Goal: Task Accomplishment & Management: Complete application form

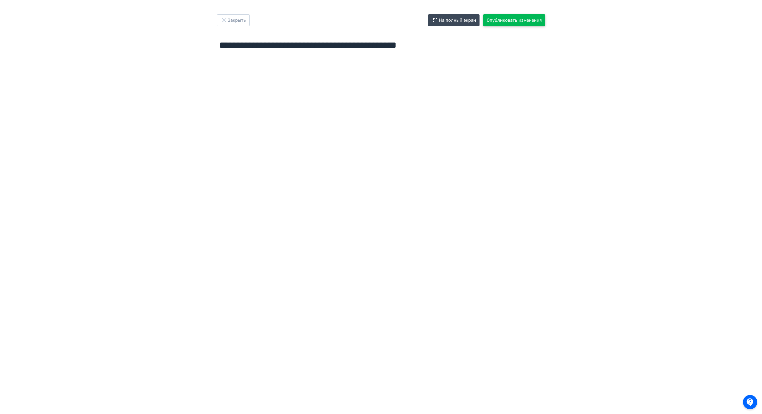
click at [510, 20] on button "Опубликовать изменения" at bounding box center [514, 20] width 62 height 12
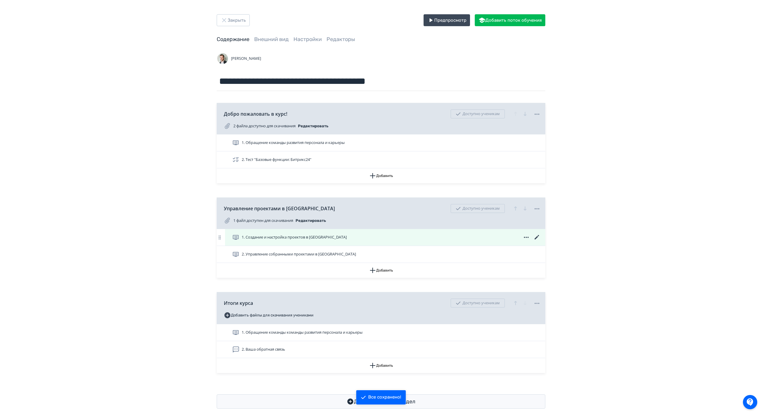
click at [534, 237] on icon at bounding box center [536, 237] width 7 height 7
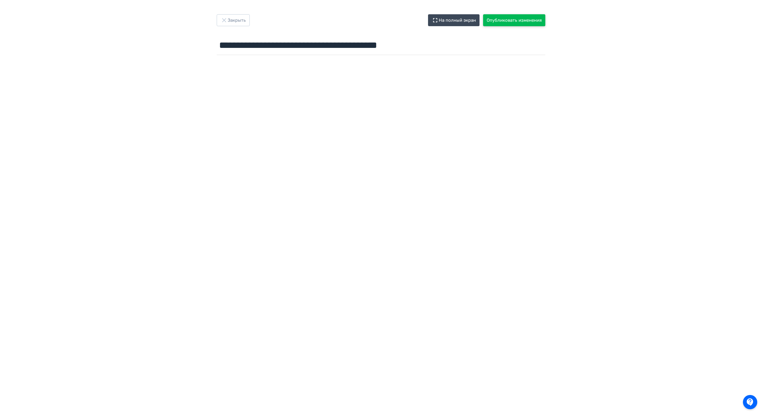
click at [519, 18] on button "Опубликовать изменения" at bounding box center [514, 20] width 62 height 12
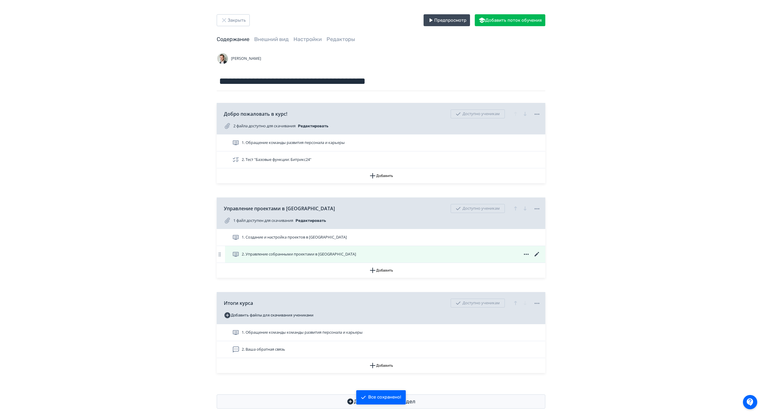
click at [536, 257] on icon at bounding box center [536, 254] width 7 height 7
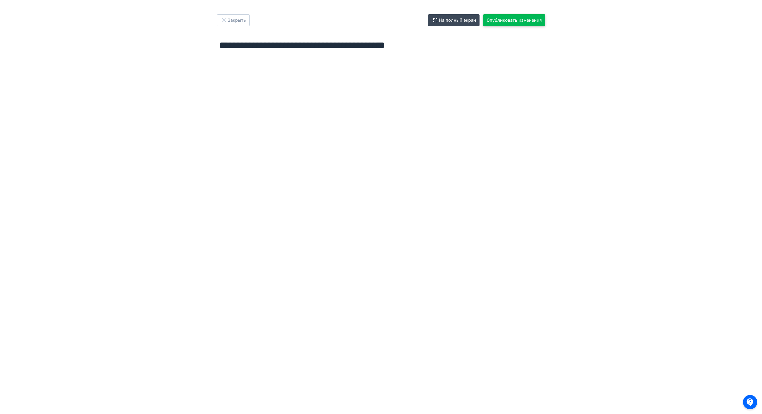
click at [523, 18] on button "Опубликовать изменения" at bounding box center [514, 20] width 62 height 12
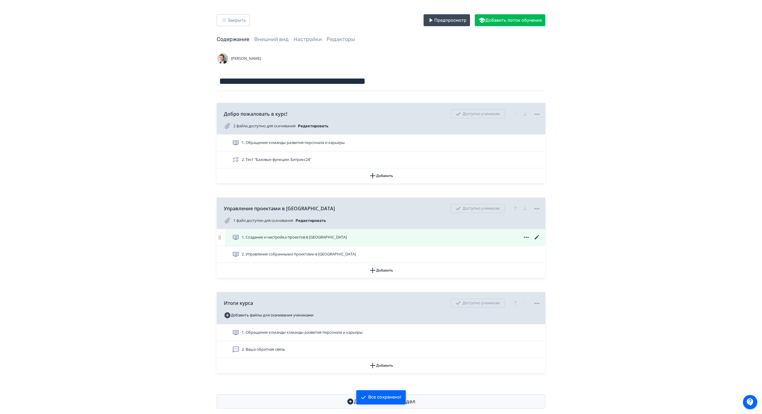
click at [537, 237] on icon at bounding box center [536, 237] width 4 height 4
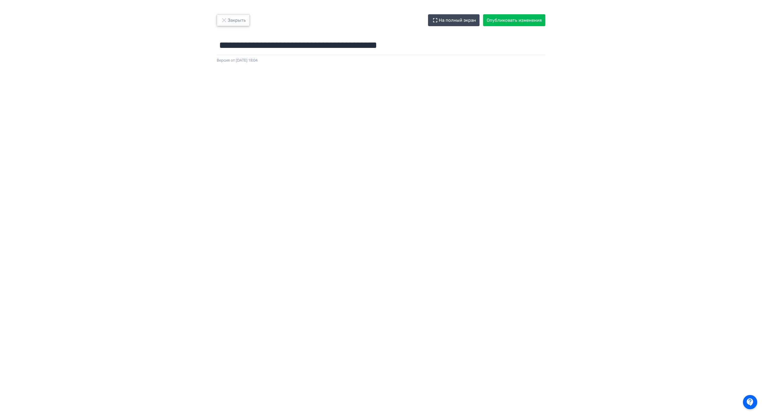
click at [229, 20] on button "Закрыть" at bounding box center [233, 20] width 33 height 12
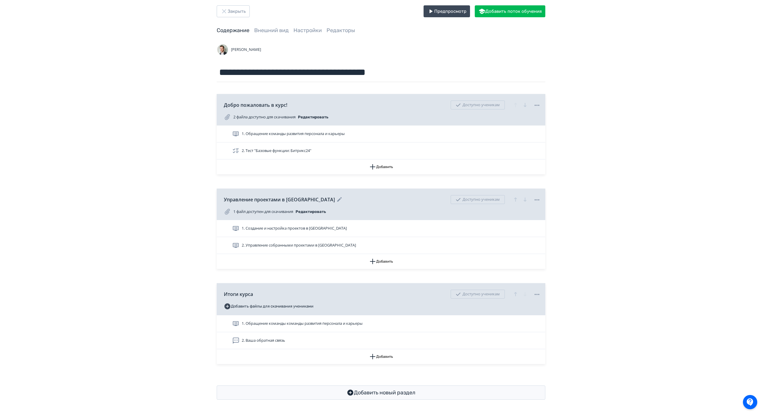
scroll to position [35, 0]
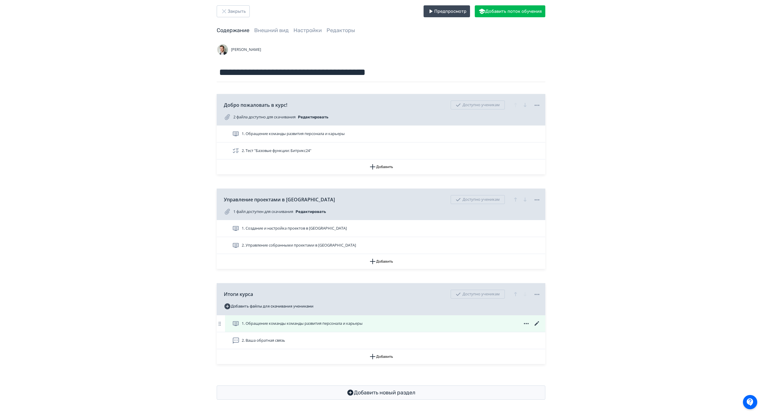
click at [535, 321] on icon at bounding box center [536, 323] width 4 height 4
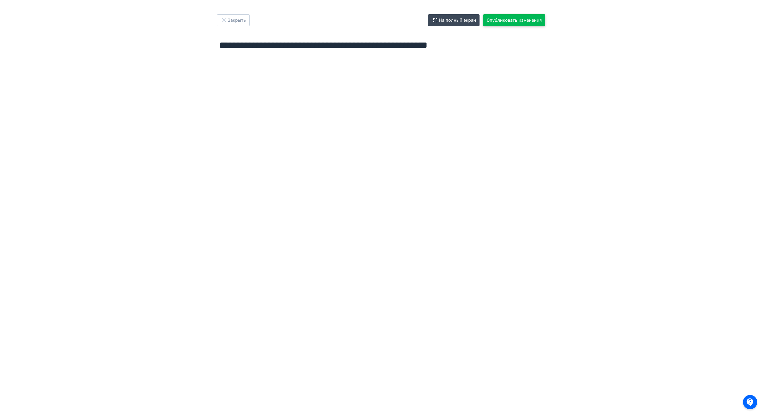
click at [504, 17] on button "Опубликовать изменения" at bounding box center [514, 20] width 62 height 12
click at [234, 20] on button "Закрыть" at bounding box center [233, 20] width 33 height 12
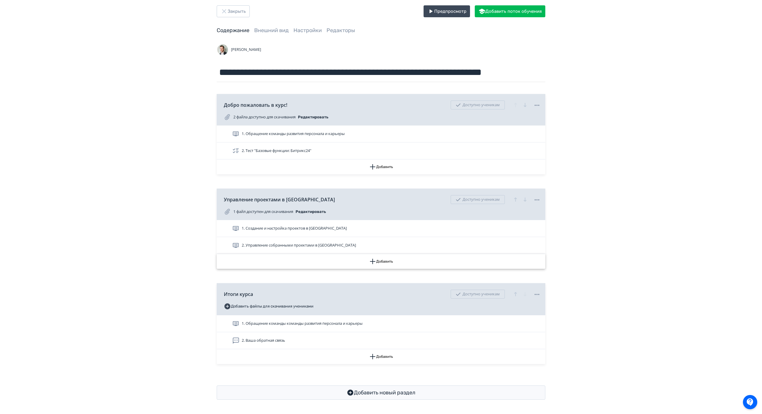
scroll to position [35, 0]
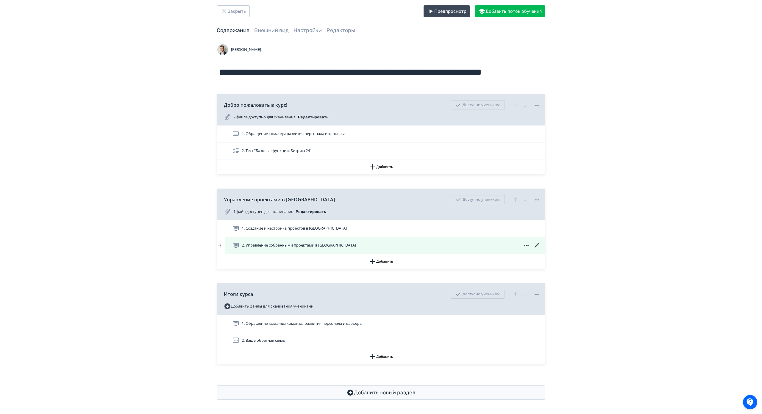
click at [535, 243] on icon at bounding box center [536, 245] width 4 height 4
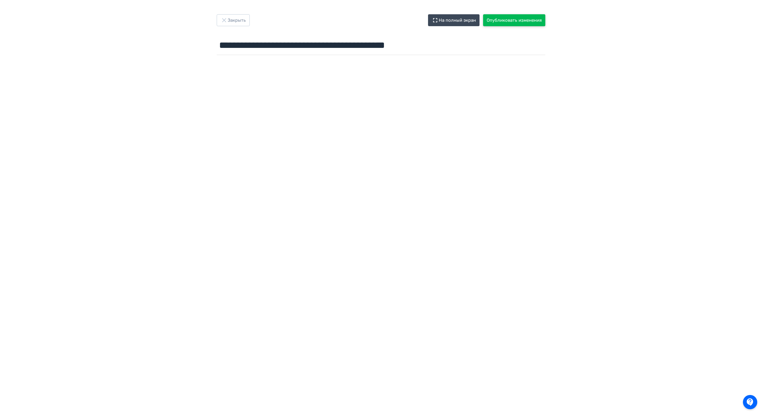
click at [506, 21] on button "Опубликовать изменения" at bounding box center [514, 20] width 62 height 12
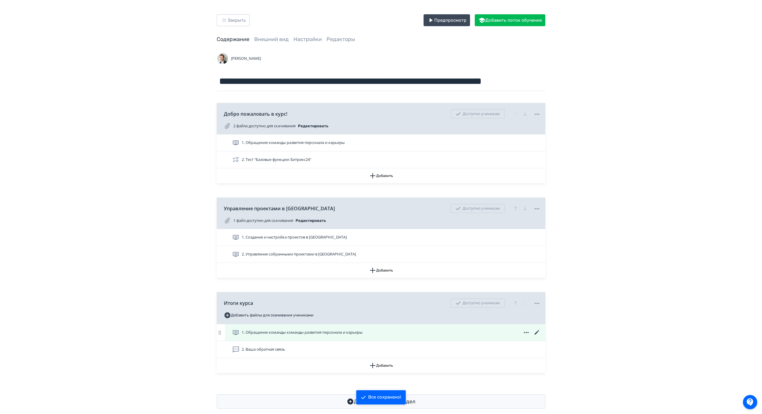
click at [535, 332] on icon at bounding box center [536, 332] width 4 height 4
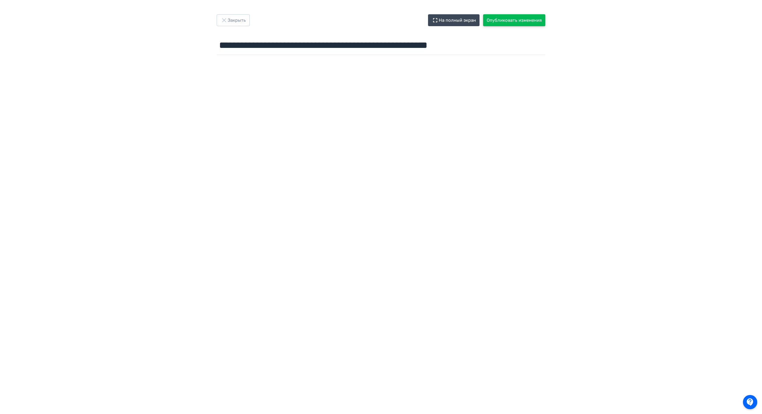
click at [511, 18] on button "Опубликовать изменения" at bounding box center [514, 20] width 62 height 12
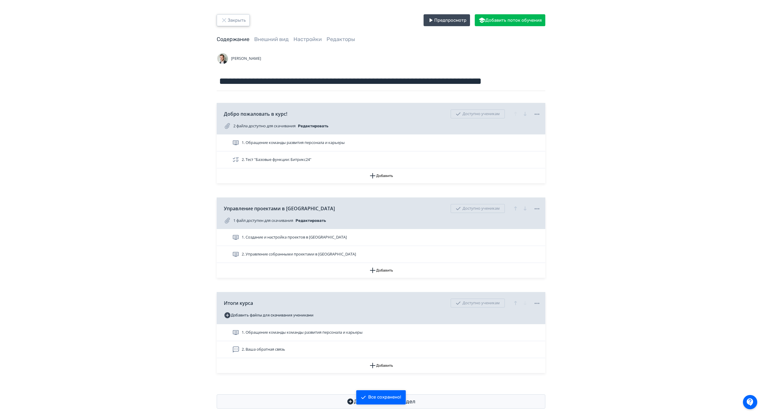
click at [226, 22] on icon "button" at bounding box center [223, 20] width 7 height 7
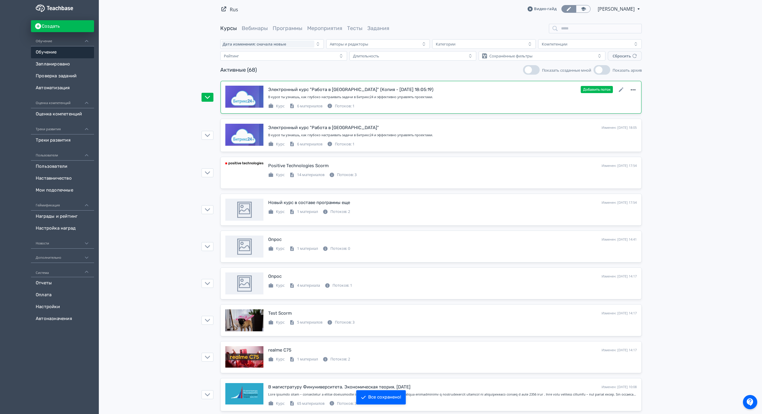
click at [629, 89] on icon at bounding box center [632, 89] width 7 height 7
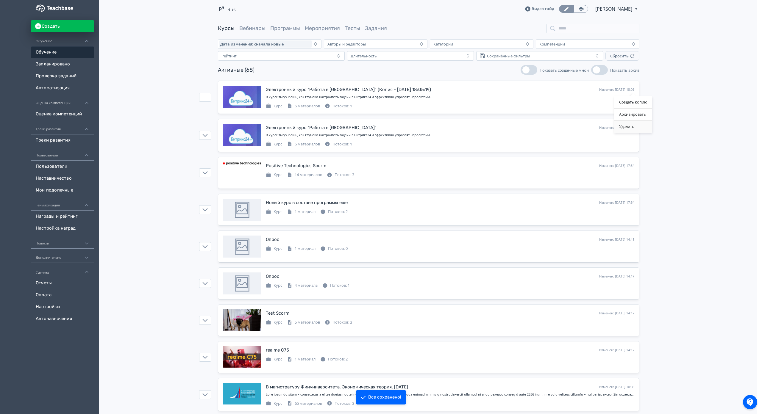
click at [622, 125] on div "Удалить" at bounding box center [633, 127] width 38 height 12
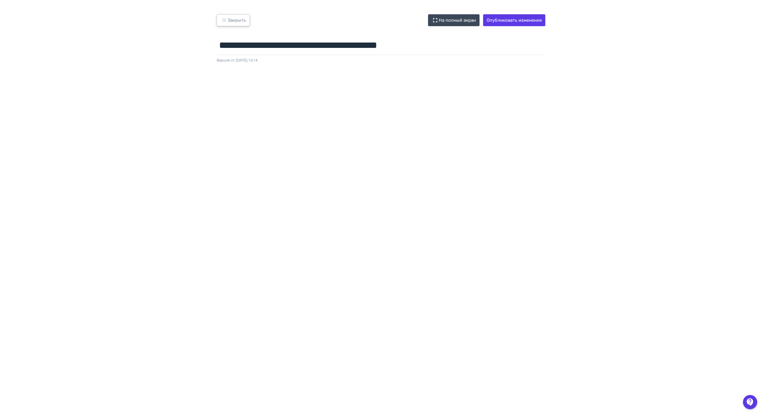
click at [229, 21] on button "Закрыть" at bounding box center [233, 20] width 33 height 12
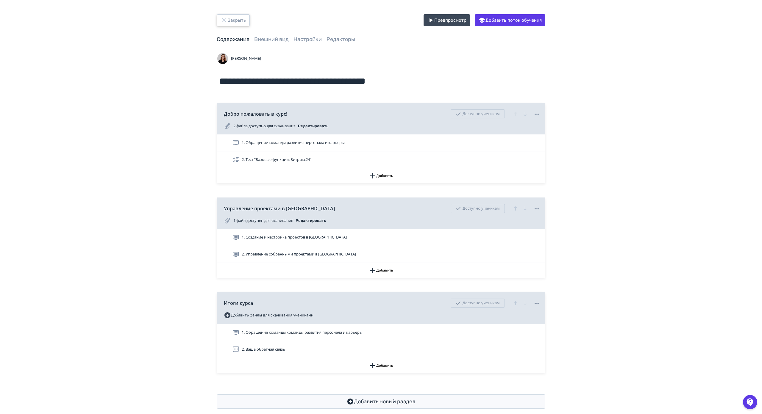
click at [233, 18] on button "Закрыть" at bounding box center [233, 20] width 33 height 12
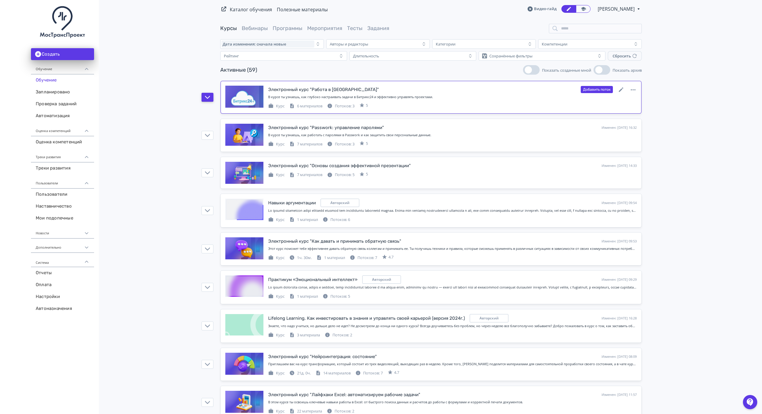
click at [206, 100] on button "button" at bounding box center [207, 97] width 12 height 9
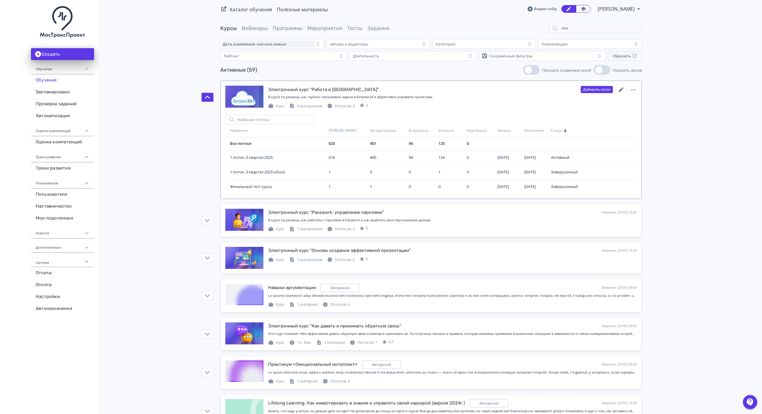
click at [619, 91] on icon at bounding box center [621, 89] width 4 height 4
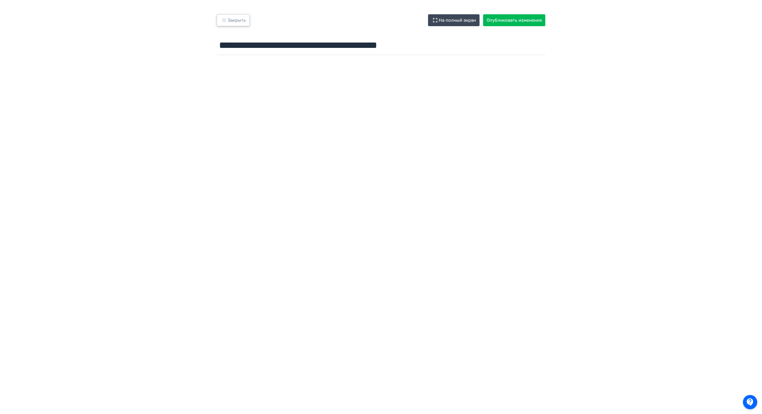
click at [226, 17] on icon "button" at bounding box center [223, 20] width 7 height 7
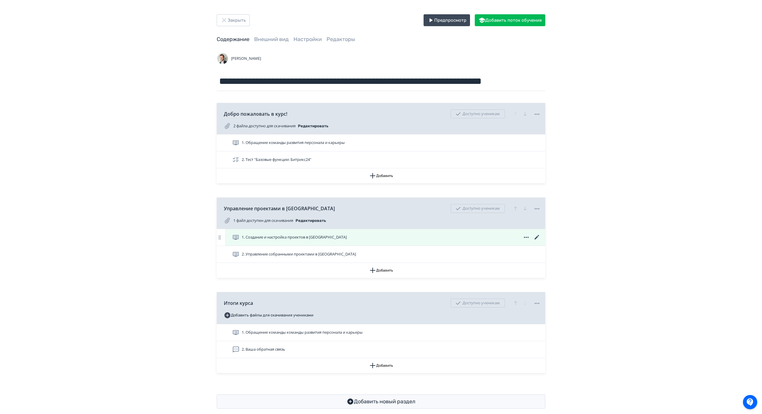
click at [374, 236] on div "1. Создание и настройка проектов в [GEOGRAPHIC_DATA]" at bounding box center [386, 237] width 308 height 7
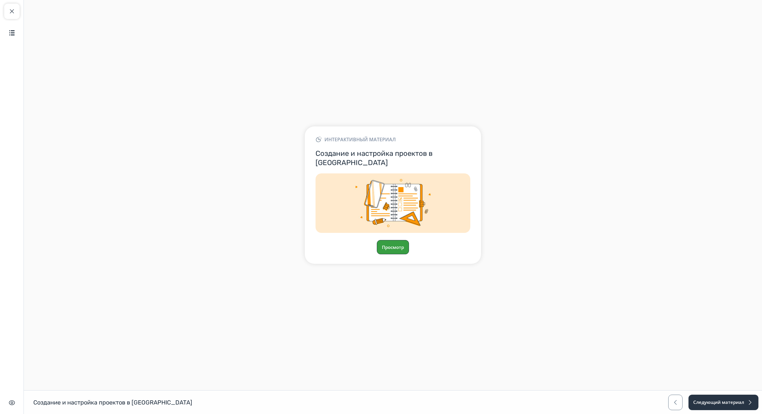
click at [399, 240] on button "Просмотр" at bounding box center [393, 247] width 32 height 14
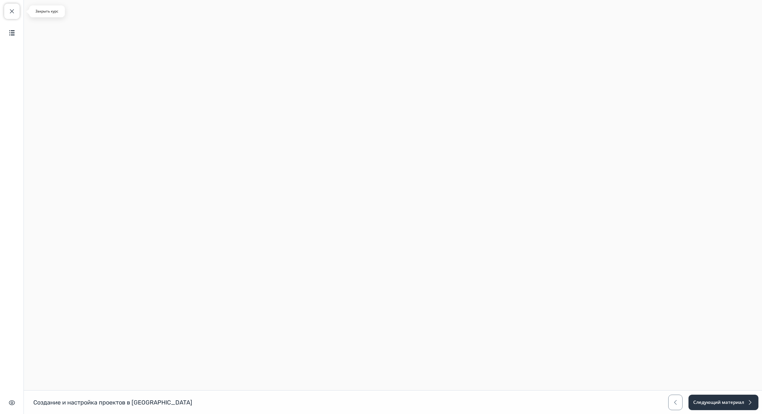
click at [11, 10] on span "button" at bounding box center [11, 11] width 7 height 7
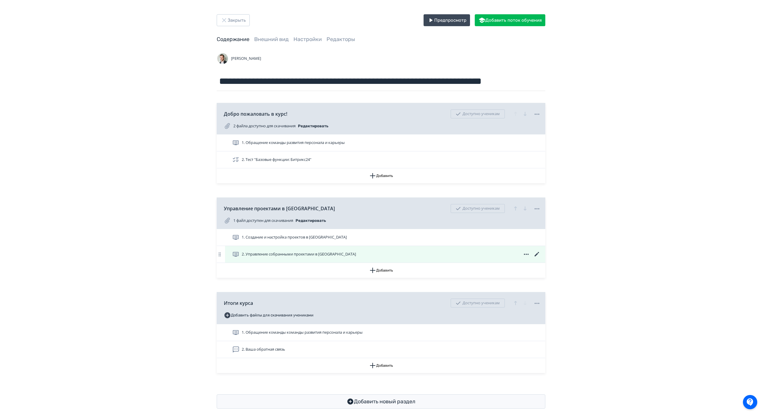
click at [287, 250] on div "2. Управление собранными проектами в [GEOGRAPHIC_DATA]" at bounding box center [385, 254] width 320 height 17
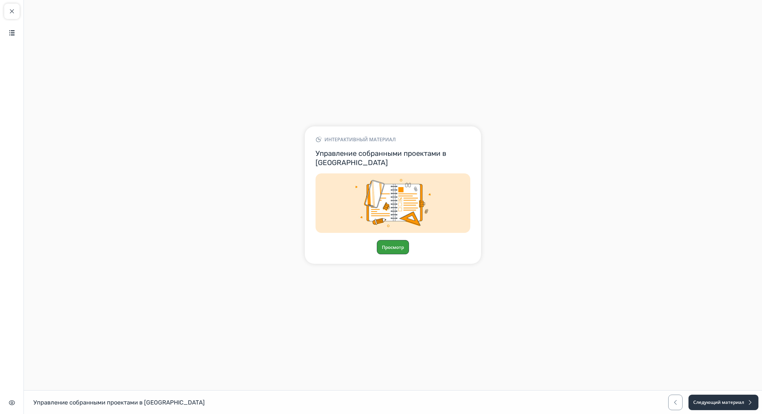
click at [389, 240] on button "Просмотр" at bounding box center [393, 247] width 32 height 14
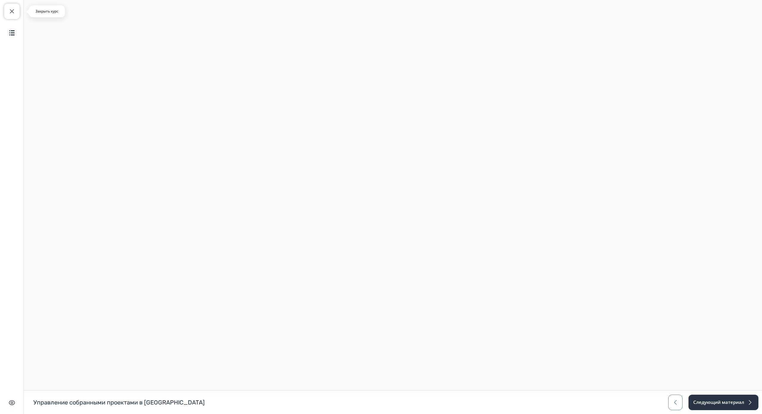
click at [13, 13] on span "button" at bounding box center [11, 11] width 7 height 7
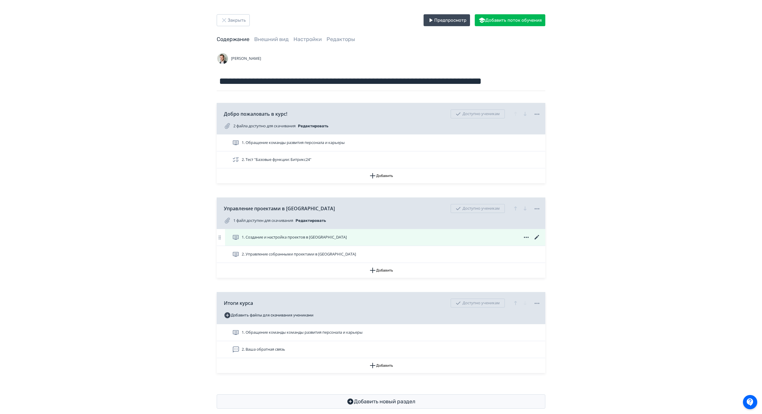
click at [535, 238] on icon at bounding box center [536, 237] width 4 height 4
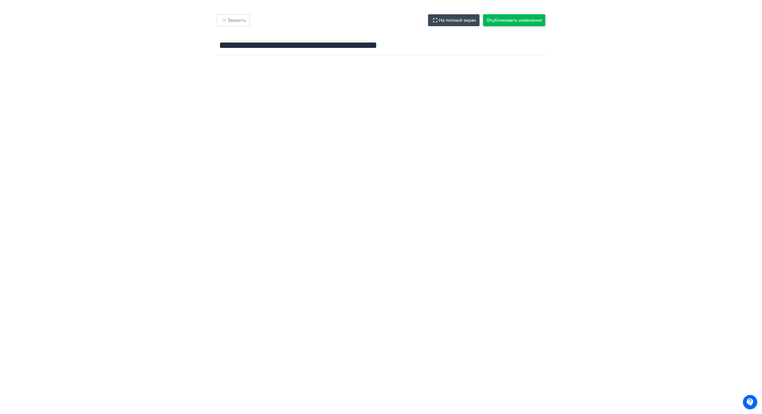
click at [501, 21] on button "Опубликовать изменения" at bounding box center [514, 20] width 62 height 12
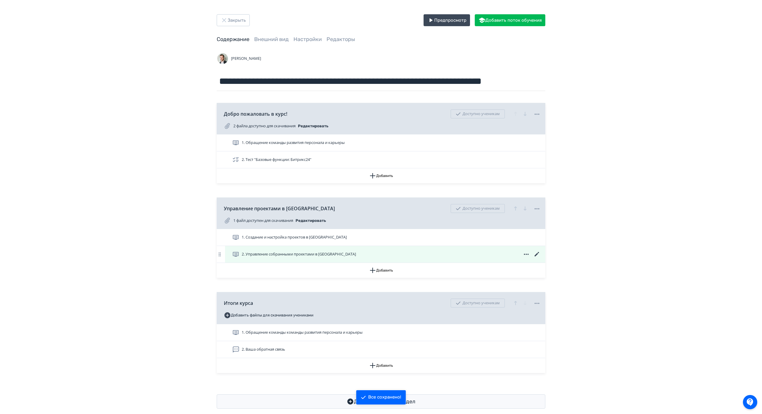
click at [536, 254] on icon at bounding box center [536, 254] width 4 height 4
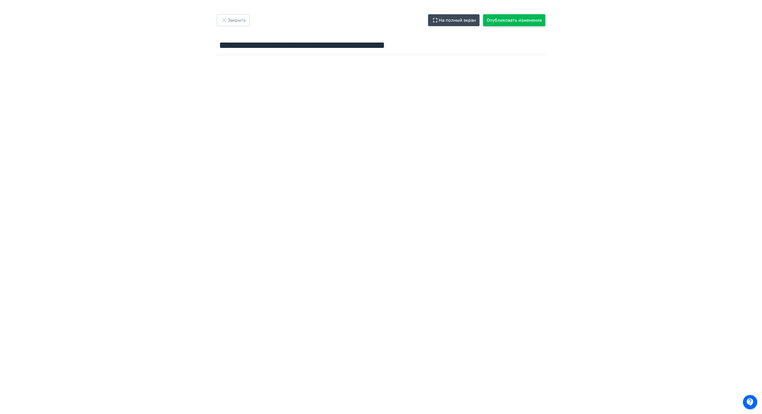
click at [518, 22] on button "Опубликовать изменения" at bounding box center [514, 20] width 62 height 12
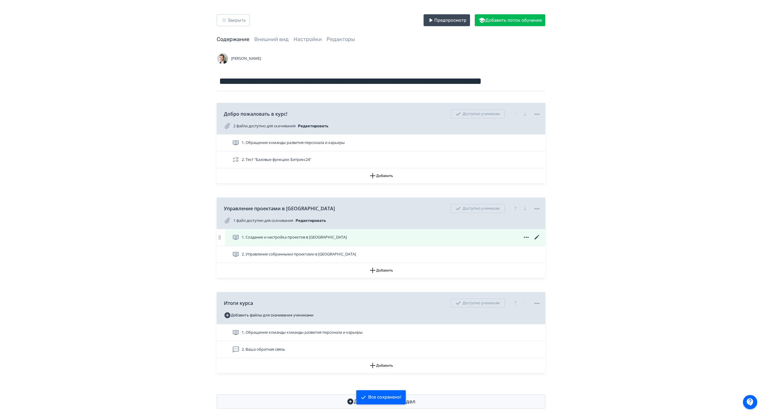
click at [281, 237] on span "1. Создание и настройка проектов в [GEOGRAPHIC_DATA]" at bounding box center [294, 237] width 105 height 6
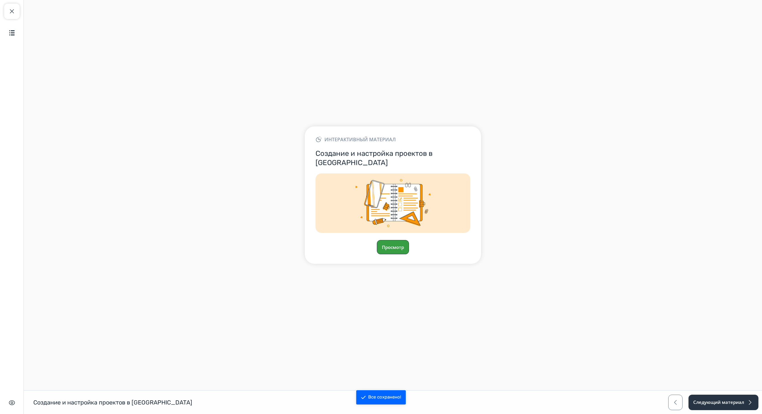
click at [398, 240] on button "Просмотр" at bounding box center [393, 247] width 32 height 14
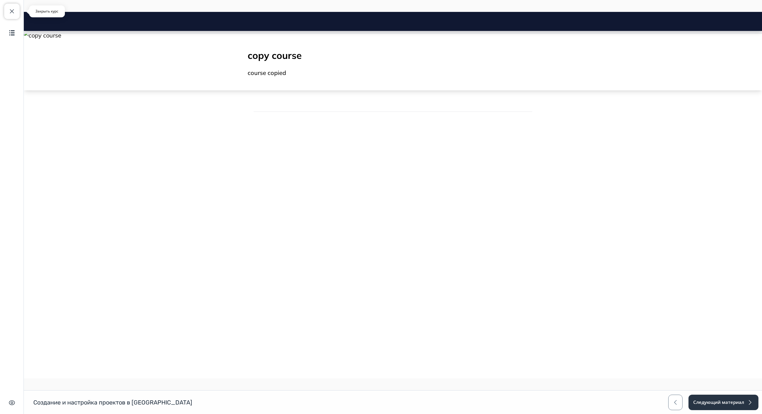
click at [15, 12] on span "button" at bounding box center [11, 11] width 7 height 7
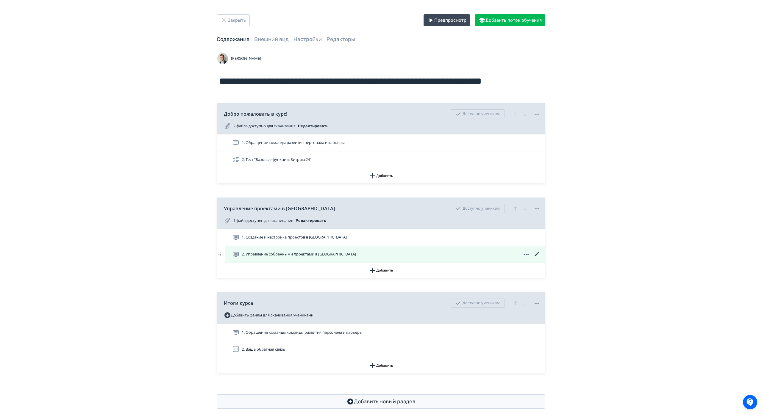
click at [340, 255] on span "2. Управление собранными проектами в [GEOGRAPHIC_DATA]" at bounding box center [295, 254] width 126 height 7
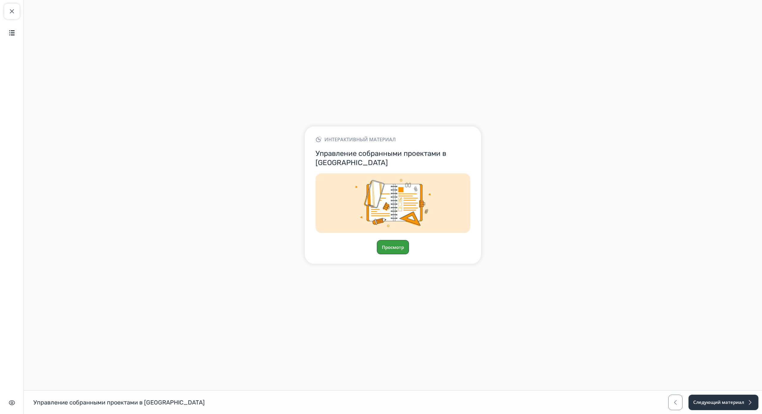
click at [401, 240] on button "Просмотр" at bounding box center [393, 247] width 32 height 14
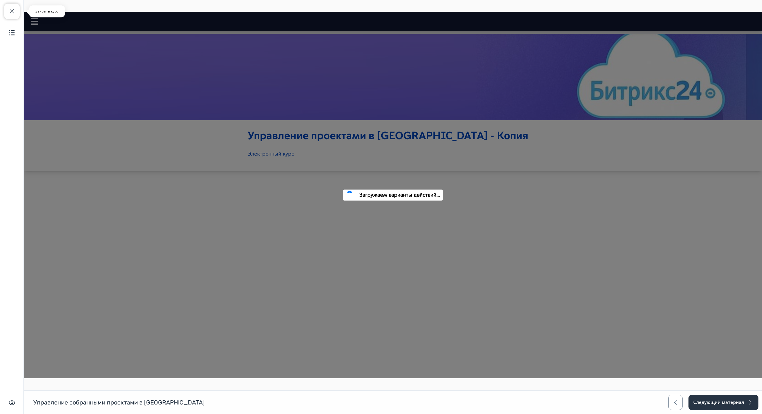
click at [9, 14] on span "button" at bounding box center [11, 11] width 7 height 7
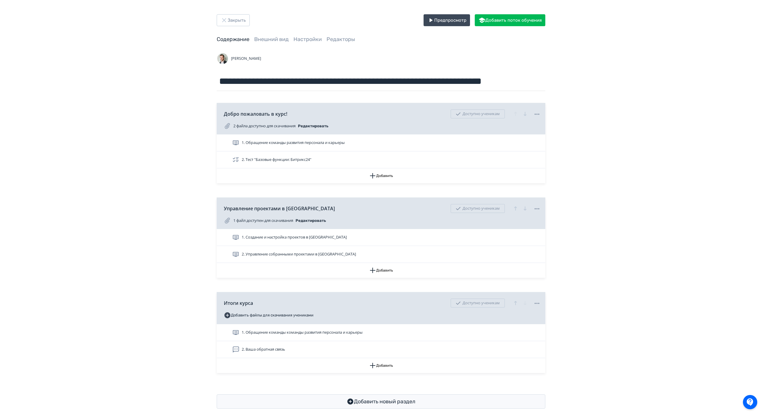
click at [281, 248] on div "2. Управление собранными проектами в [GEOGRAPHIC_DATA]" at bounding box center [385, 254] width 320 height 17
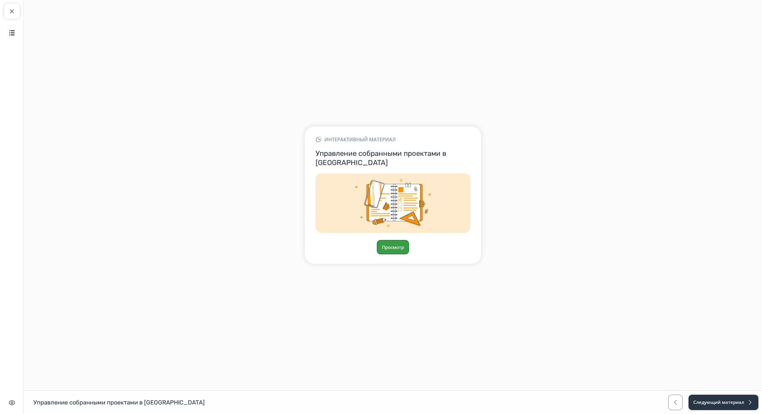
click at [392, 240] on button "Просмотр" at bounding box center [393, 247] width 32 height 14
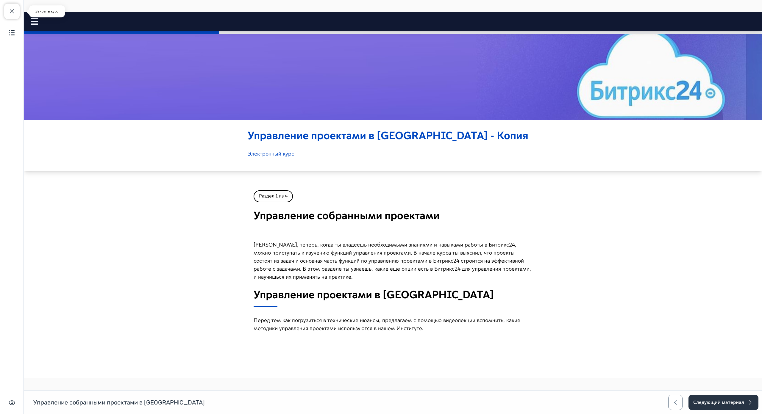
click at [10, 9] on span "button" at bounding box center [11, 11] width 7 height 7
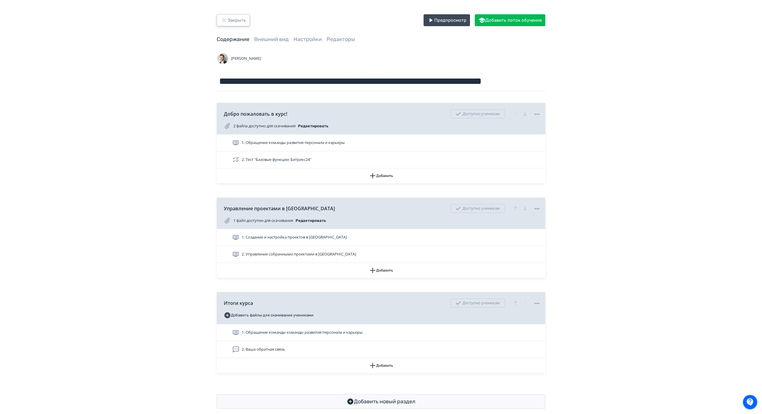
click at [237, 20] on button "Закрыть" at bounding box center [233, 20] width 33 height 12
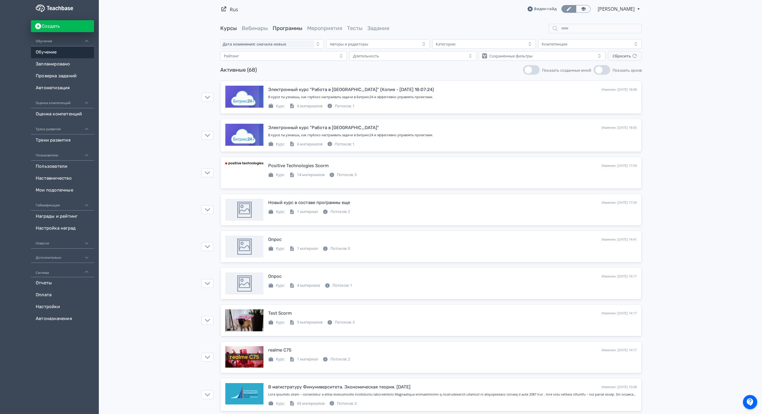
click at [293, 31] on link "Программы" at bounding box center [288, 28] width 30 height 7
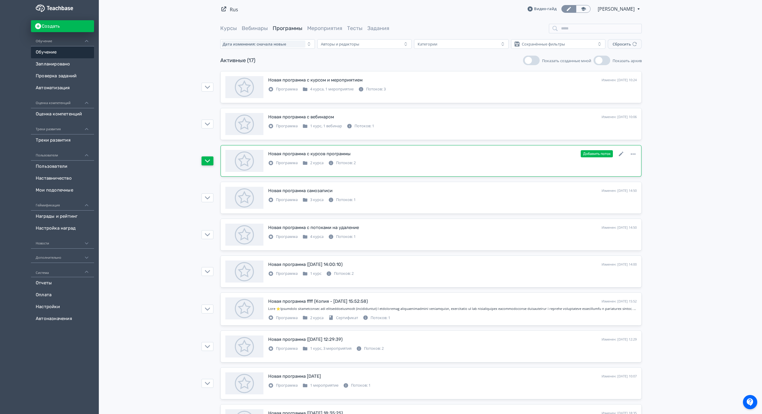
click at [205, 162] on icon "button" at bounding box center [207, 160] width 5 height 5
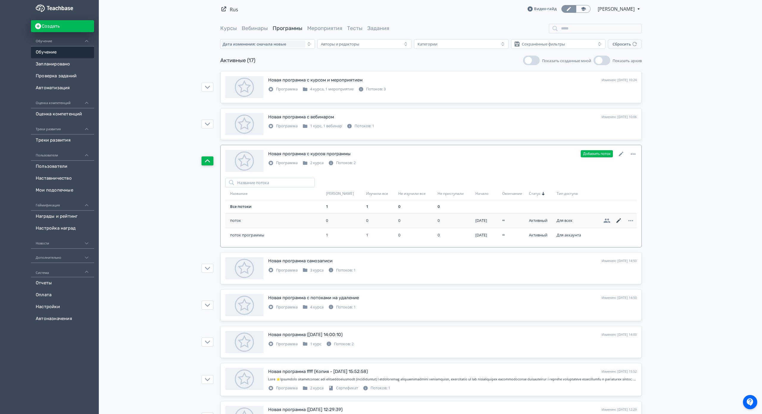
click at [617, 220] on icon at bounding box center [618, 220] width 7 height 7
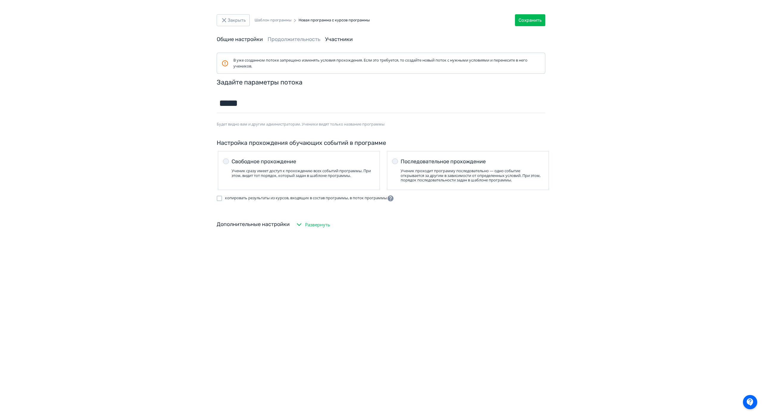
click at [332, 37] on link "Участники" at bounding box center [339, 39] width 28 height 7
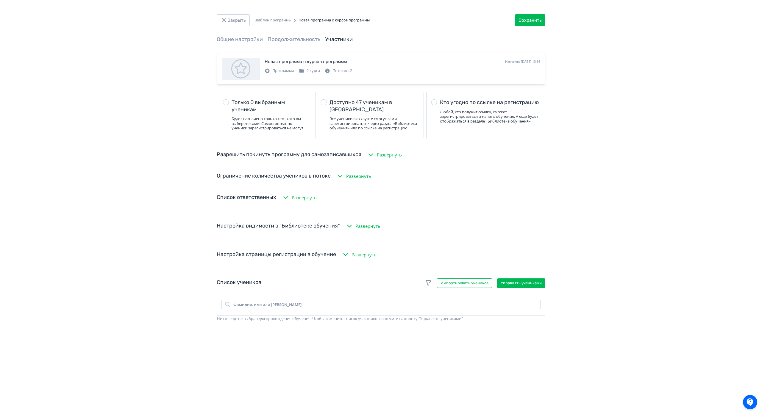
click at [344, 256] on icon "button" at bounding box center [345, 254] width 4 height 3
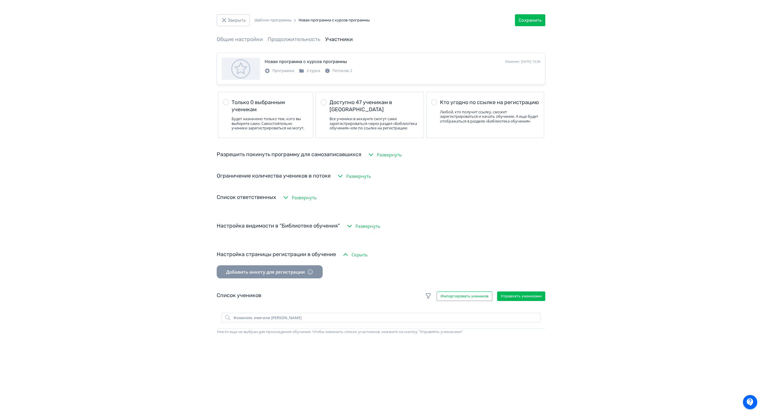
click at [266, 279] on button "Добавить анкету для регистрации" at bounding box center [270, 271] width 106 height 13
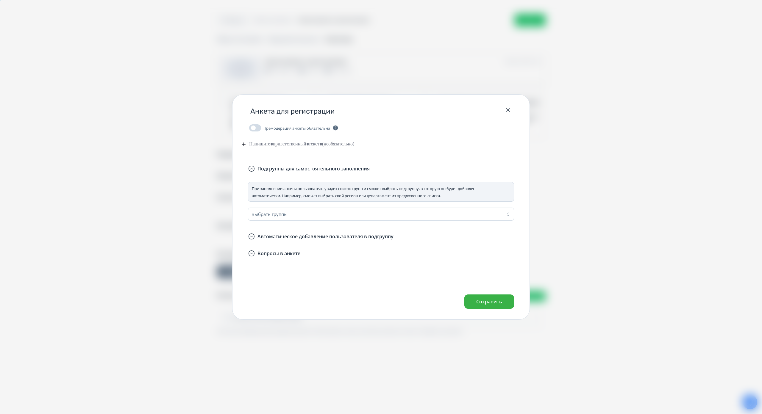
click at [267, 139] on div at bounding box center [381, 144] width 264 height 11
click at [256, 124] on button "Премодерация анкеты обязательна" at bounding box center [255, 127] width 12 height 7
click at [273, 211] on div "Выбрать группы" at bounding box center [269, 214] width 36 height 6
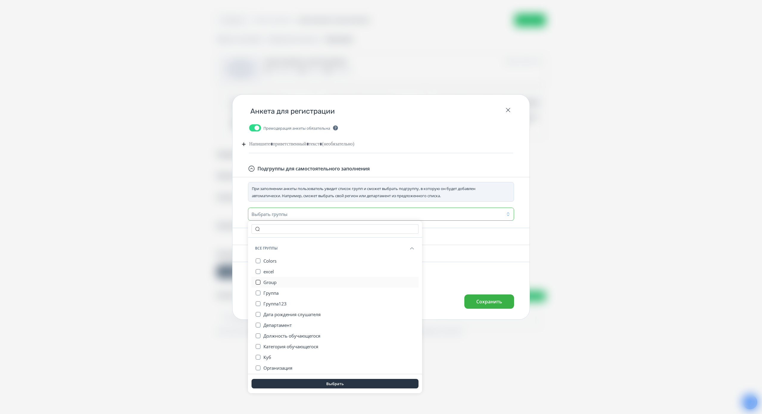
click at [257, 280] on button "button" at bounding box center [258, 282] width 5 height 5
click at [448, 209] on div "Выбрать группы" at bounding box center [376, 214] width 252 height 10
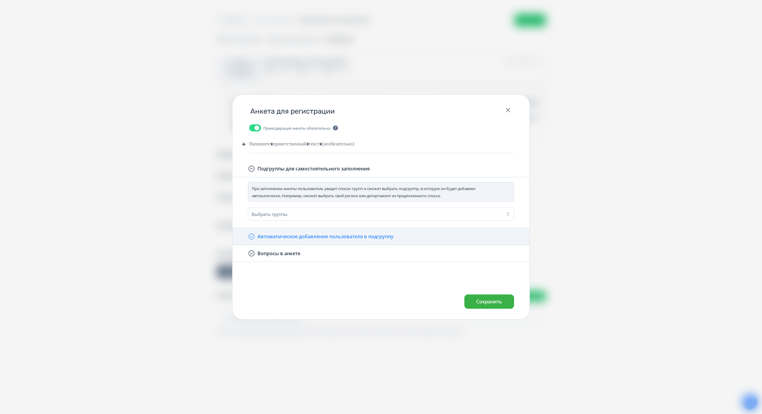
click at [334, 233] on button "Автоматическое добавление пользователя в подгруппу" at bounding box center [321, 236] width 146 height 7
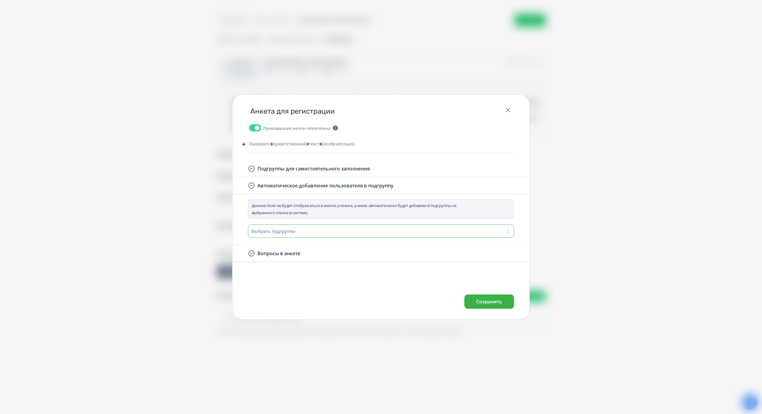
click at [330, 226] on div "Выбрать подгруппы" at bounding box center [371, 231] width 243 height 10
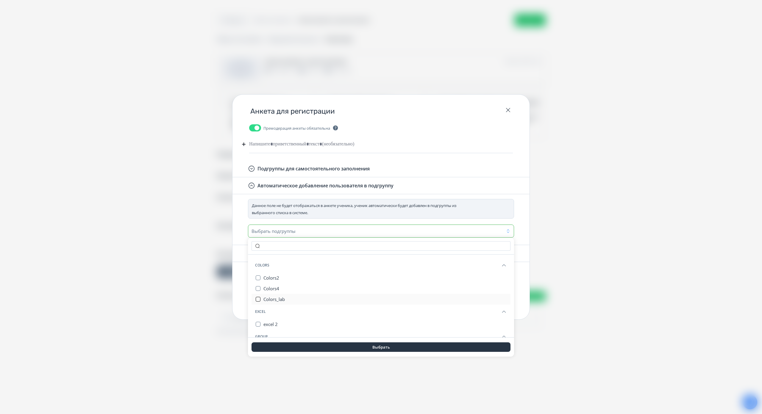
click at [258, 297] on button "button" at bounding box center [258, 299] width 5 height 5
click at [258, 286] on button "button" at bounding box center [258, 288] width 5 height 5
click at [345, 343] on button "Выбрать" at bounding box center [380, 348] width 259 height 10
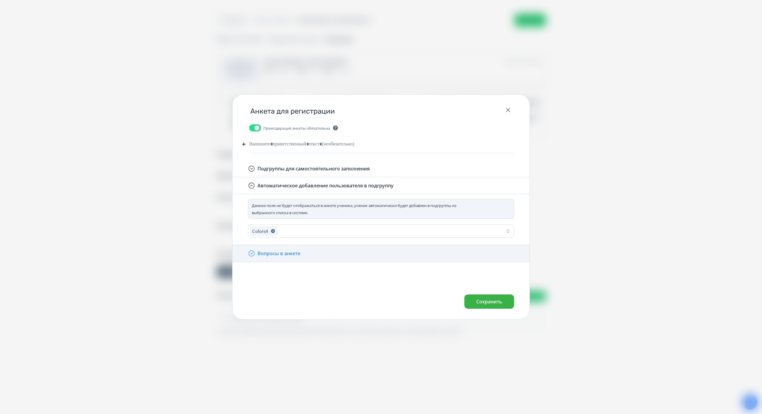
click at [278, 250] on button "Вопросы в анкете" at bounding box center [274, 253] width 52 height 7
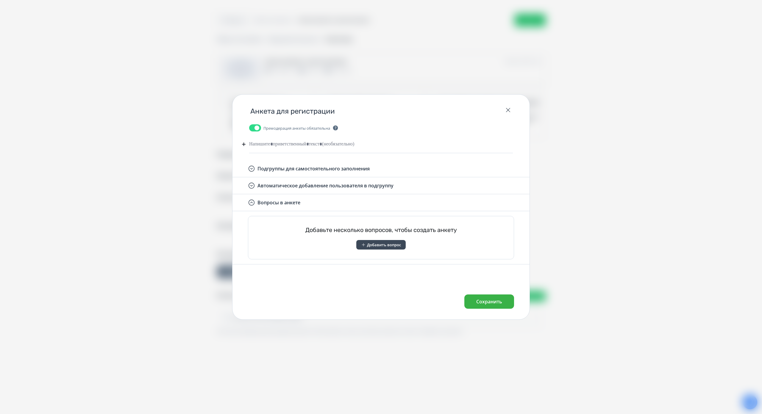
click at [380, 243] on span "Добавить вопрос" at bounding box center [384, 245] width 34 height 5
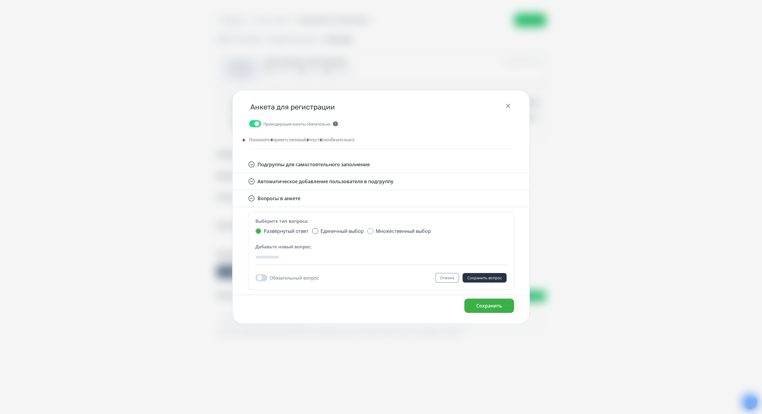
click at [315, 228] on div at bounding box center [315, 231] width 6 height 6
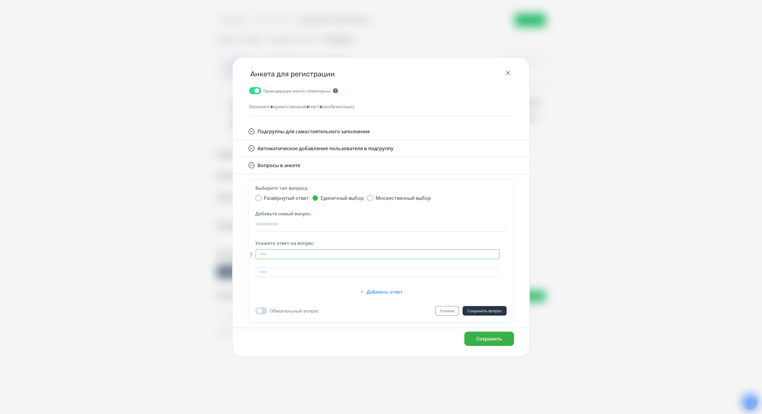
click at [279, 250] on input "text" at bounding box center [378, 255] width 244 height 10
click at [279, 268] on input "text" at bounding box center [378, 273] width 244 height 10
drag, startPoint x: 275, startPoint y: 246, endPoint x: 257, endPoint y: 243, distance: 18.7
click at [257, 250] on input "**" at bounding box center [378, 255] width 244 height 10
type input "**"
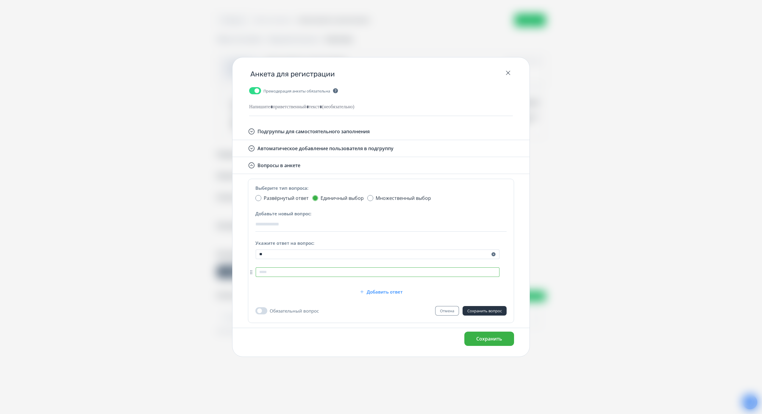
click at [275, 268] on input "text" at bounding box center [378, 273] width 244 height 10
type input "***"
click at [488, 336] on span "Сохранить" at bounding box center [489, 339] width 26 height 7
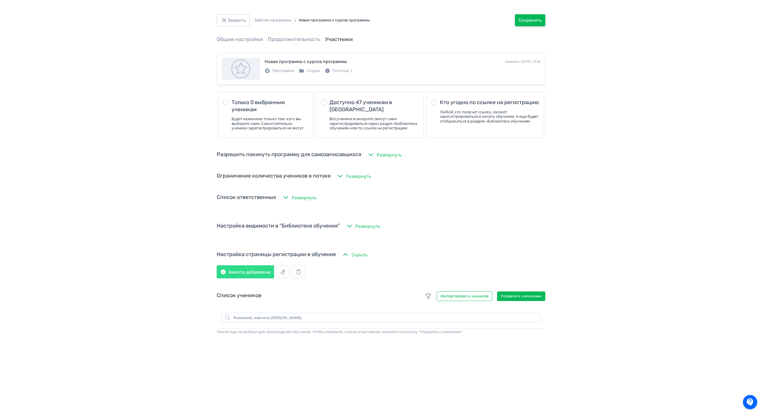
click at [526, 21] on button "Сохранить" at bounding box center [530, 20] width 30 height 12
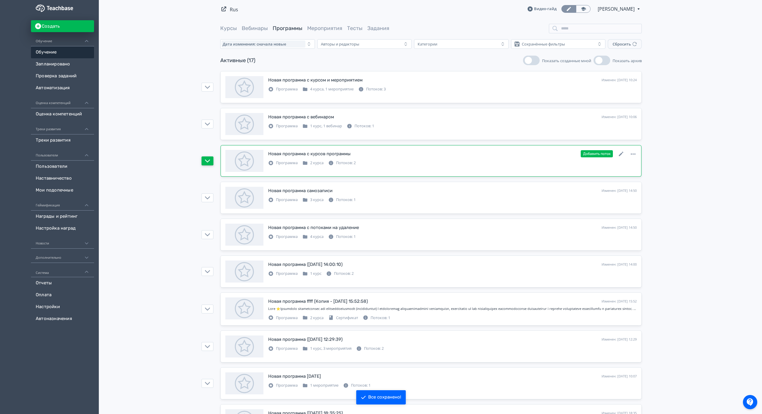
click at [207, 159] on icon "button" at bounding box center [207, 160] width 5 height 5
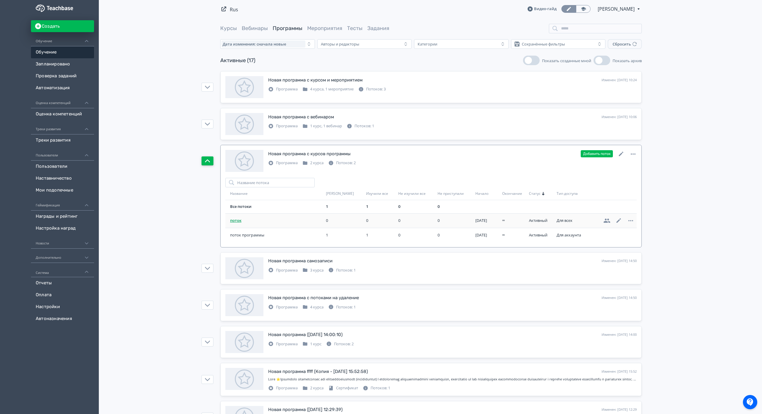
click at [232, 218] on span "поток" at bounding box center [276, 221] width 93 height 6
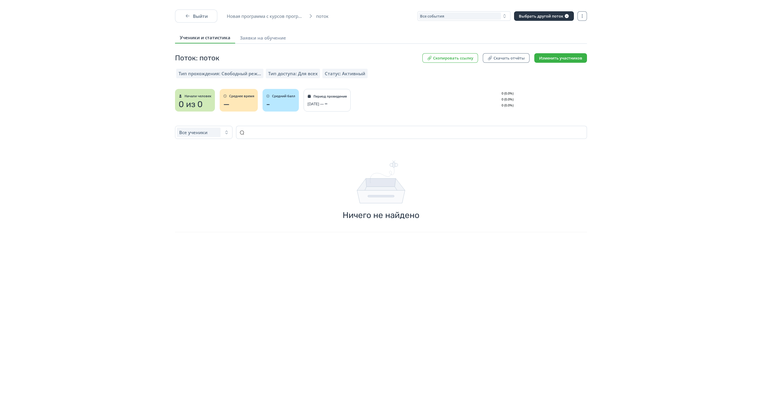
click at [456, 58] on button "Скопировать ссылку" at bounding box center [450, 58] width 56 height 10
click at [443, 58] on button "Скопировать ссылку" at bounding box center [450, 58] width 56 height 10
click at [198, 18] on button "Выйти" at bounding box center [196, 16] width 42 height 13
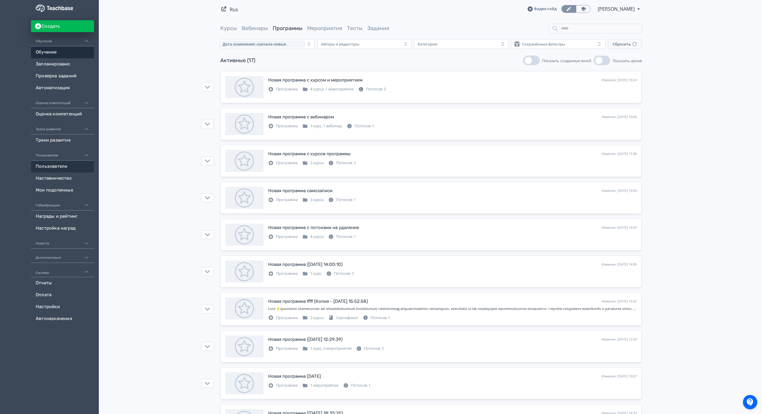
click at [52, 167] on link "Пользователи" at bounding box center [62, 167] width 63 height 12
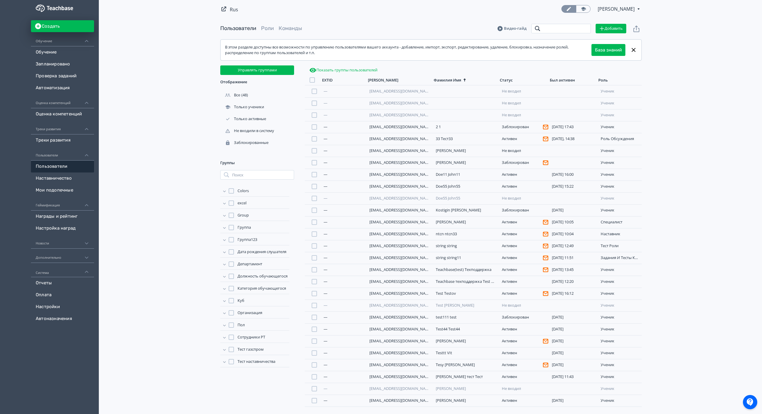
click at [547, 26] on input "search" at bounding box center [561, 29] width 60 height 10
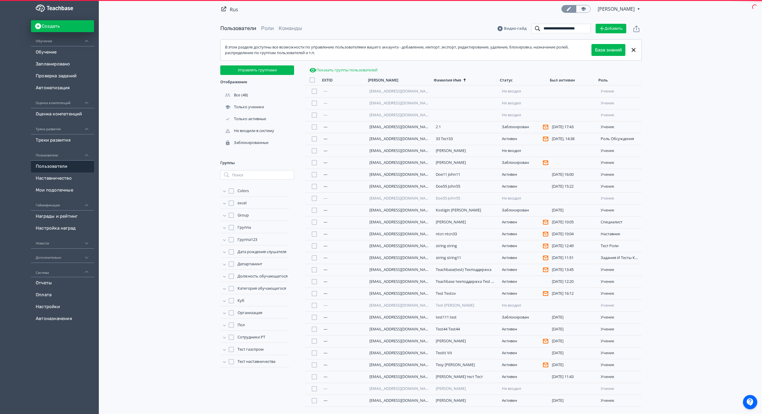
scroll to position [0, 4]
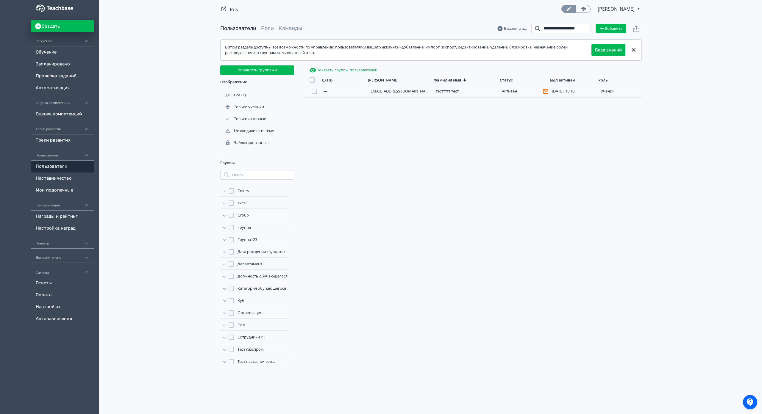
type input "**********"
click at [347, 69] on button "Показать группы пользователей" at bounding box center [343, 70] width 71 height 10
click at [223, 191] on icon at bounding box center [224, 191] width 6 height 6
click at [223, 191] on icon at bounding box center [224, 190] width 3 height 1
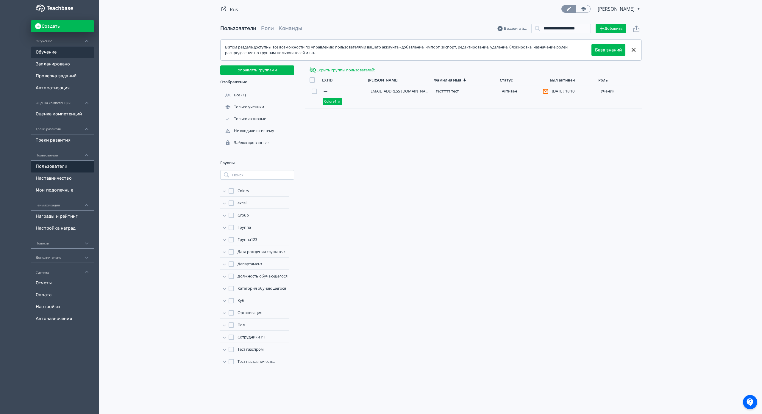
click at [50, 51] on link "Обучение" at bounding box center [62, 52] width 63 height 12
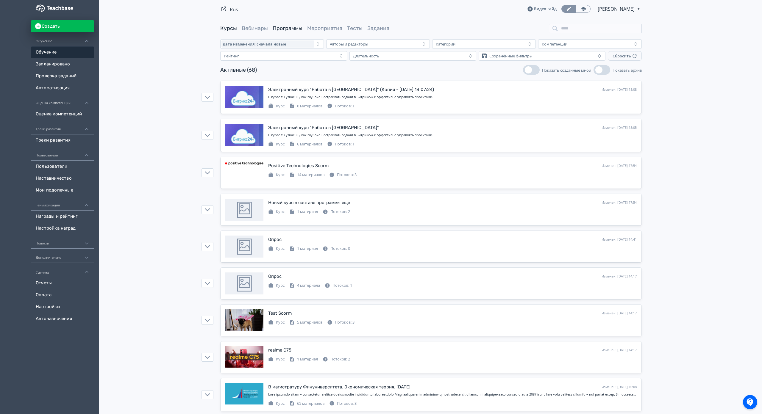
click at [285, 30] on link "Программы" at bounding box center [288, 28] width 30 height 7
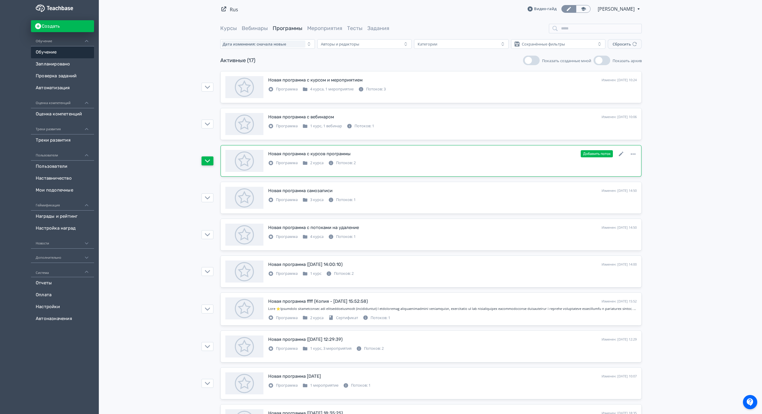
click at [206, 159] on icon "button" at bounding box center [207, 160] width 5 height 5
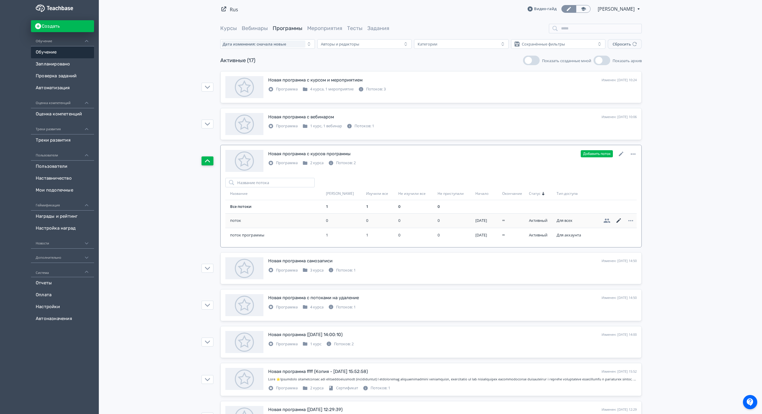
click at [618, 219] on icon at bounding box center [618, 220] width 7 height 7
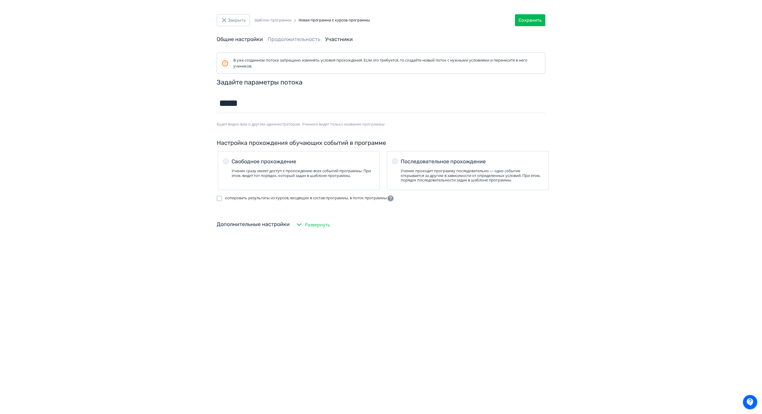
click at [337, 41] on link "Участники" at bounding box center [339, 39] width 28 height 7
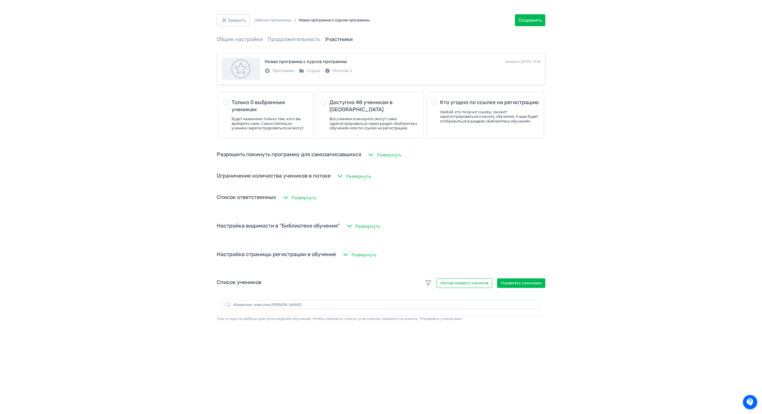
click at [345, 258] on icon "button" at bounding box center [345, 254] width 7 height 7
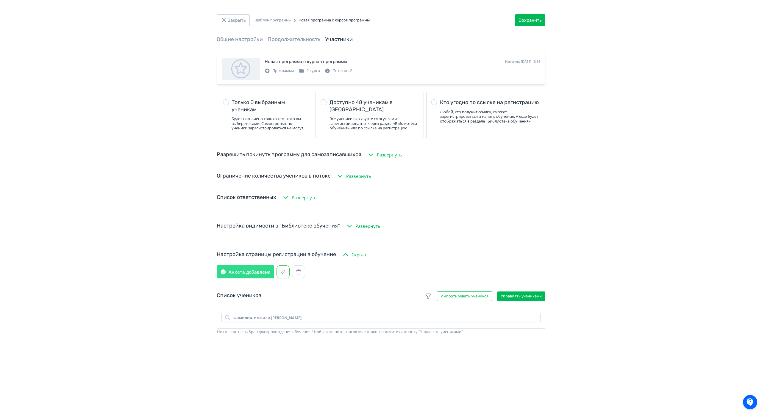
click at [282, 275] on icon "button" at bounding box center [283, 272] width 6 height 6
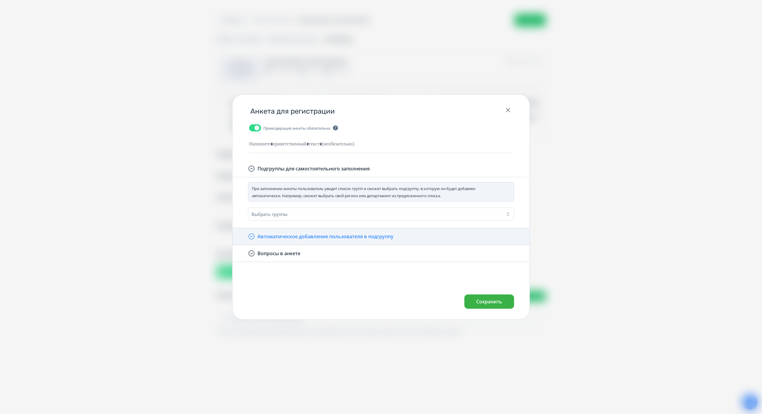
click at [252, 233] on icon "button" at bounding box center [251, 236] width 7 height 7
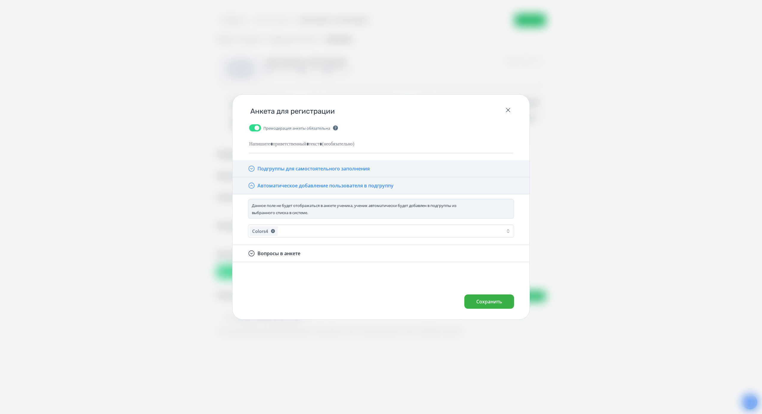
click at [297, 165] on button "Подгруппы для самостоятельного заполнения" at bounding box center [309, 168] width 122 height 7
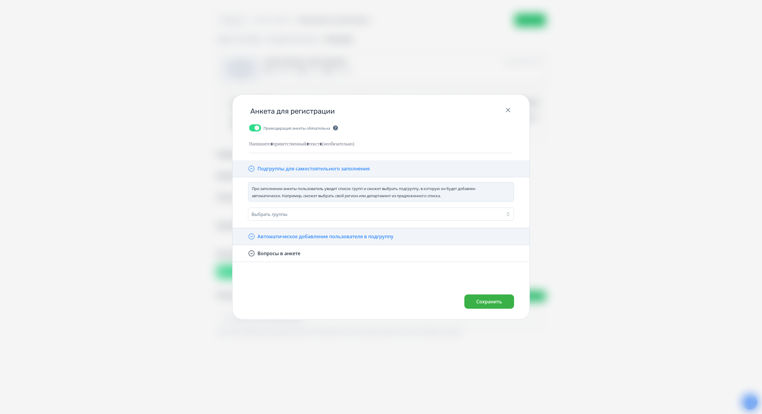
click at [250, 165] on icon "button" at bounding box center [251, 168] width 7 height 7
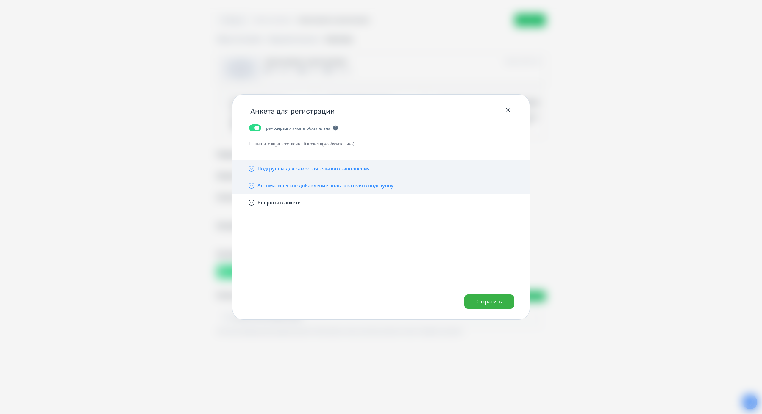
click at [260, 165] on button "Подгруппы для самостоятельного заполнения" at bounding box center [309, 168] width 122 height 7
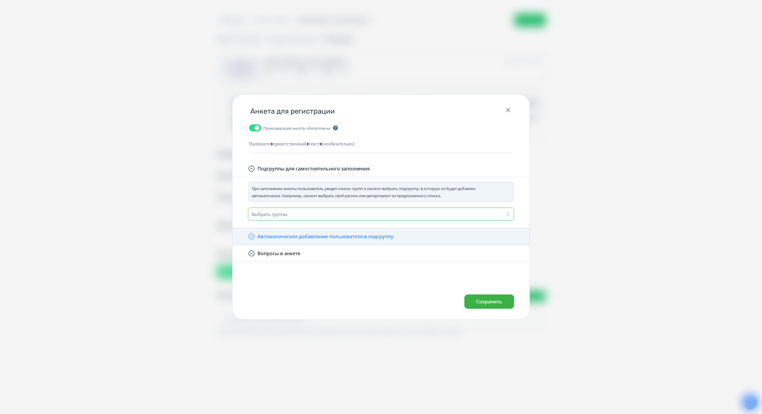
click at [287, 211] on div "Выбрать группы" at bounding box center [269, 214] width 36 height 6
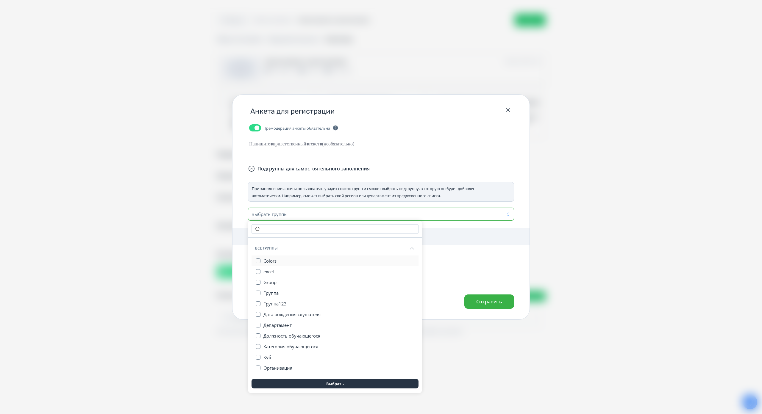
click at [260, 256] on div at bounding box center [258, 261] width 5 height 10
click at [346, 379] on button "Выбрать" at bounding box center [334, 384] width 167 height 10
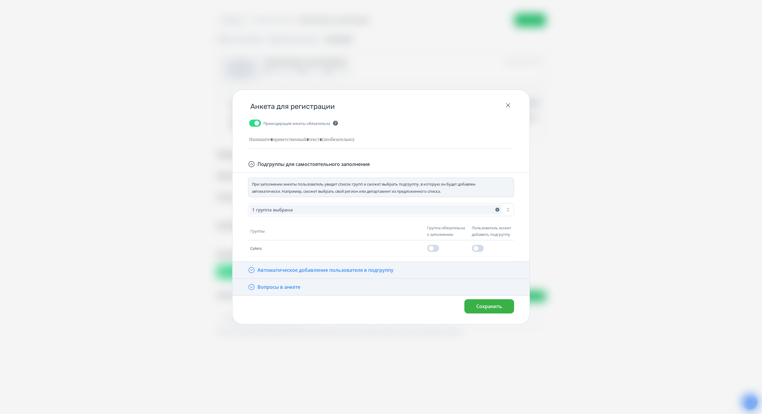
click at [253, 284] on icon "button" at bounding box center [251, 287] width 7 height 7
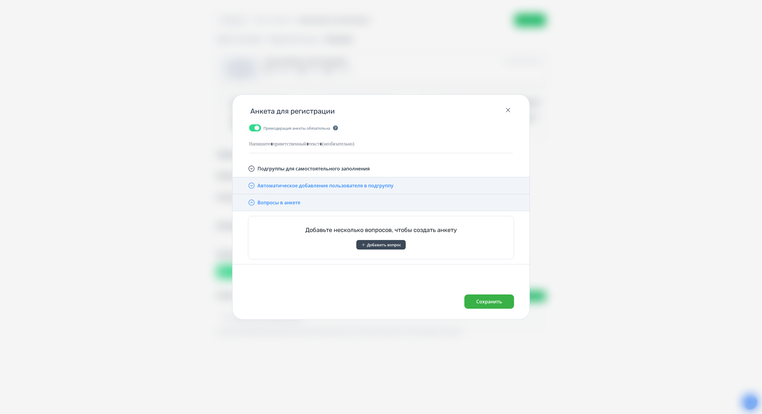
click at [375, 240] on button "Добавить вопрос" at bounding box center [380, 245] width 49 height 10
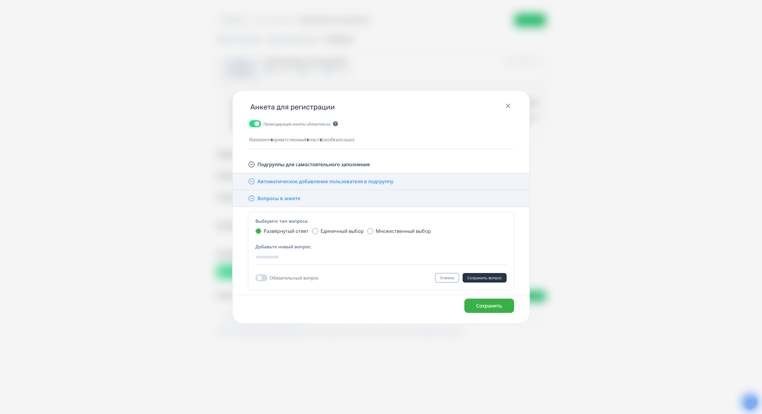
click at [318, 228] on div "Единичный выбор" at bounding box center [337, 231] width 51 height 7
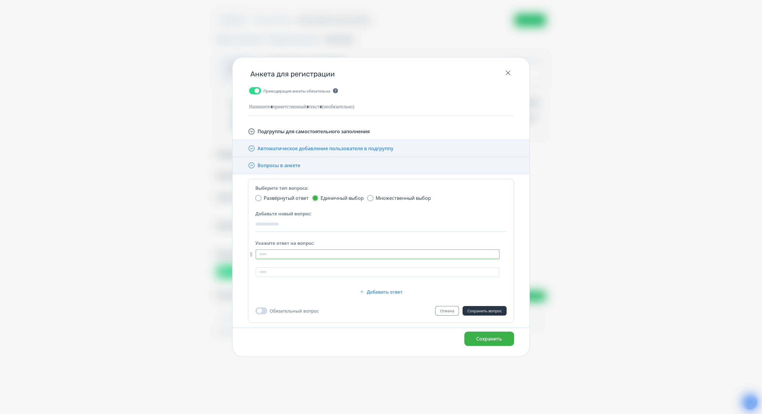
click at [276, 250] on input "text" at bounding box center [378, 255] width 244 height 10
type input "**"
click at [273, 268] on input "text" at bounding box center [378, 273] width 244 height 10
type input "***"
click at [488, 308] on span "Сохранить вопрос" at bounding box center [484, 310] width 35 height 5
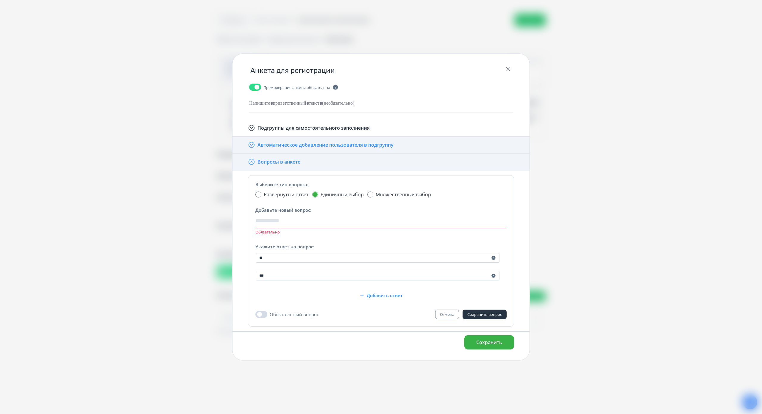
click at [281, 214] on input at bounding box center [380, 221] width 251 height 15
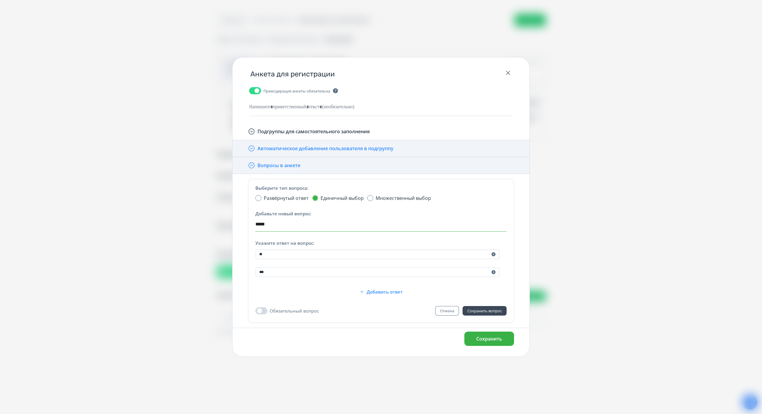
type input "*****"
click at [493, 308] on span "Сохранить вопрос" at bounding box center [484, 310] width 35 height 5
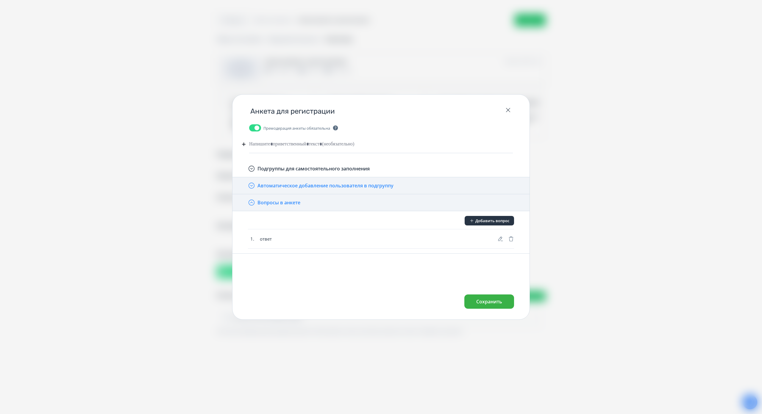
click at [285, 139] on div at bounding box center [381, 144] width 264 height 11
click at [481, 298] on span "Сохранить" at bounding box center [489, 301] width 26 height 7
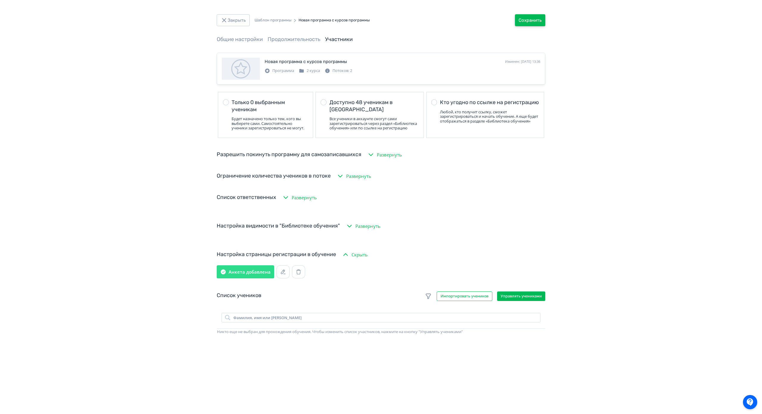
click at [531, 18] on button "Сохранить" at bounding box center [530, 20] width 30 height 12
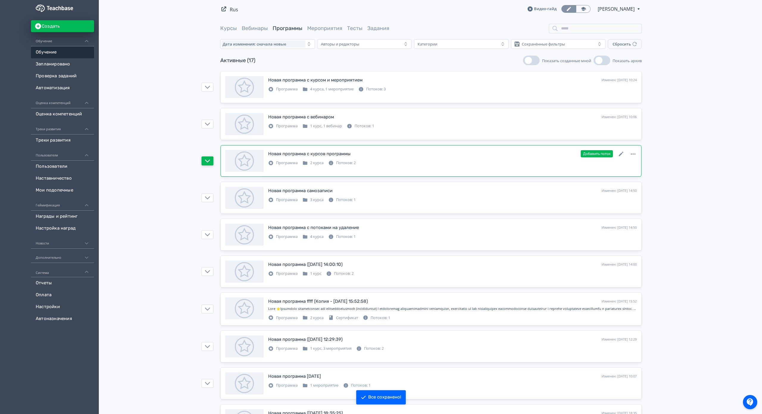
click at [205, 162] on icon "button" at bounding box center [207, 160] width 5 height 5
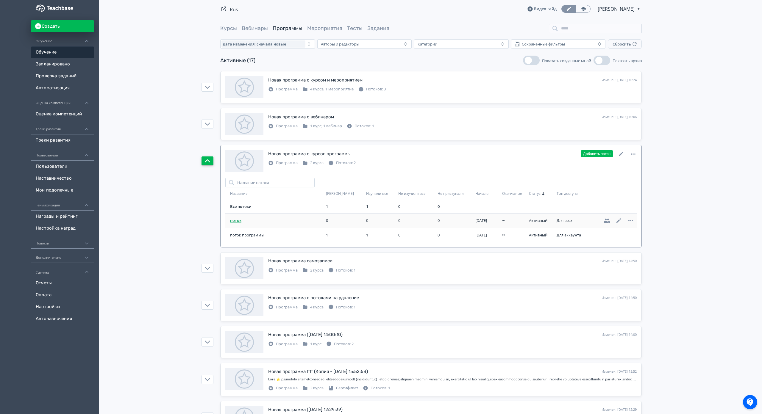
click at [232, 219] on span "поток" at bounding box center [276, 221] width 93 height 6
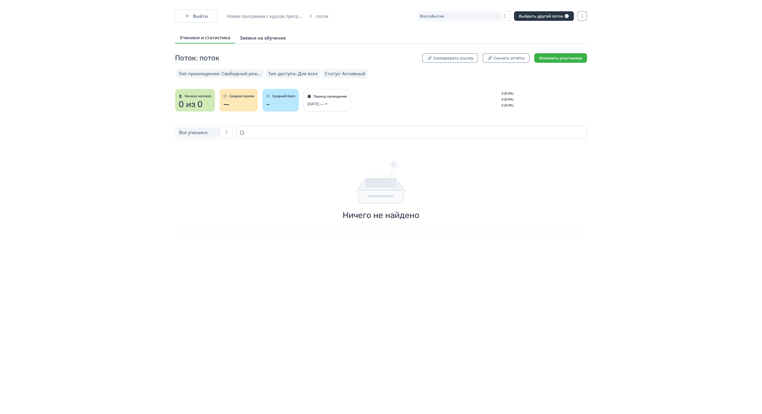
click at [259, 37] on span "Заявки на обучение" at bounding box center [263, 38] width 46 height 6
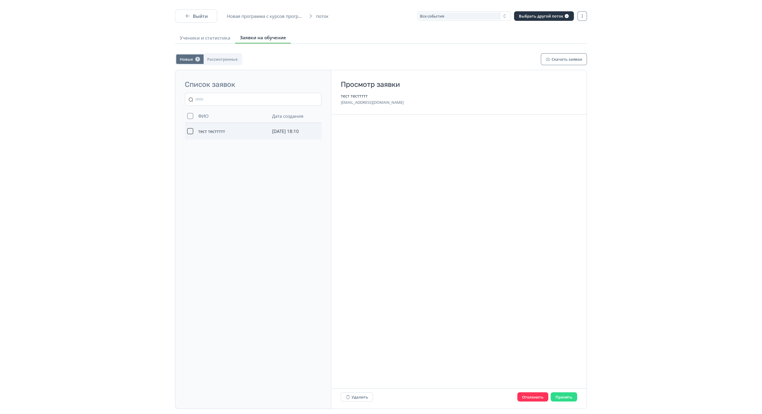
click at [191, 130] on button "button" at bounding box center [190, 131] width 6 height 6
click at [561, 392] on button "Принять" at bounding box center [564, 396] width 26 height 9
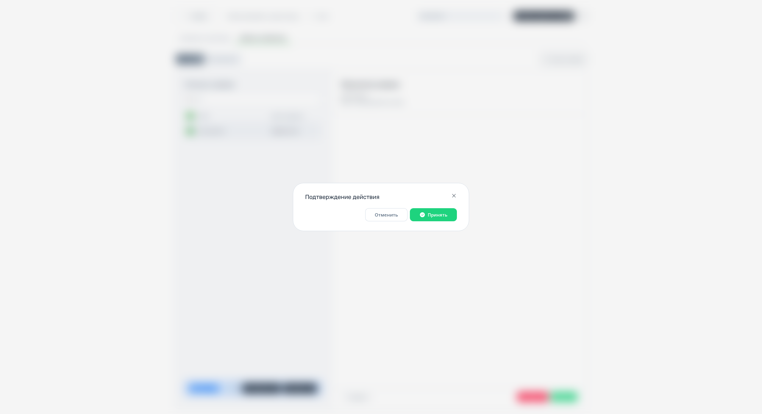
click at [430, 208] on button "Принять" at bounding box center [433, 214] width 47 height 13
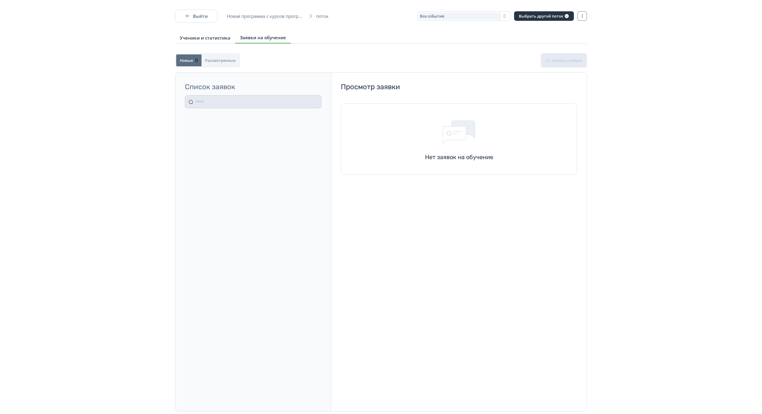
click at [211, 37] on span "Ученики и статистика" at bounding box center [205, 38] width 51 height 6
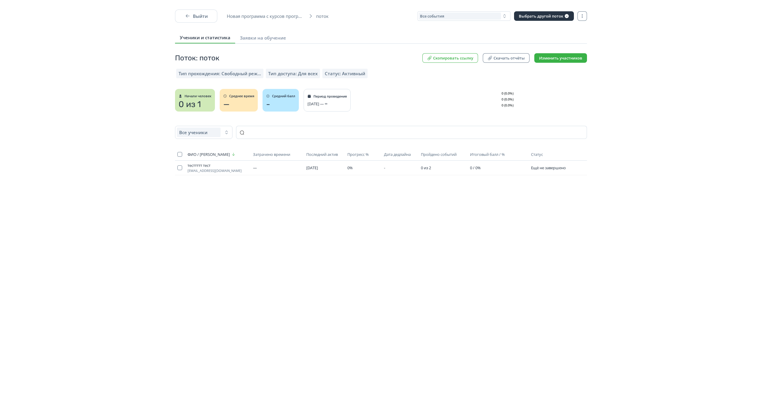
click at [435, 58] on button "Скопировать ссылку" at bounding box center [450, 58] width 56 height 10
